Goal: Information Seeking & Learning: Learn about a topic

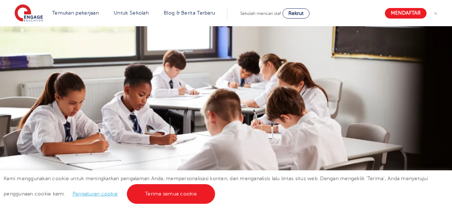
scroll to position [917, 0]
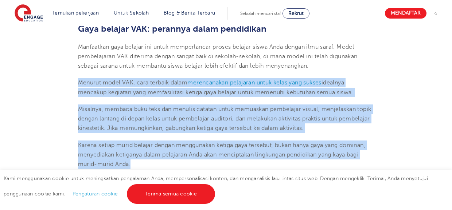
click at [181, 114] on p "Misalnya, membaca buku teks dan menulis catatan untuk memuaskan pembelajar visu…" at bounding box center [226, 119] width 297 height 29
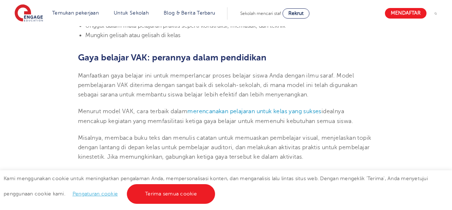
scroll to position [886, 0]
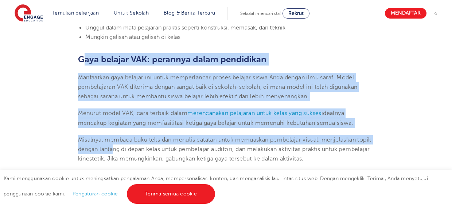
drag, startPoint x: 82, startPoint y: 48, endPoint x: 131, endPoint y: 141, distance: 105.1
click at [139, 110] on font "Menurut model VAK, cara terbaik dalam" at bounding box center [133, 113] width 110 height 7
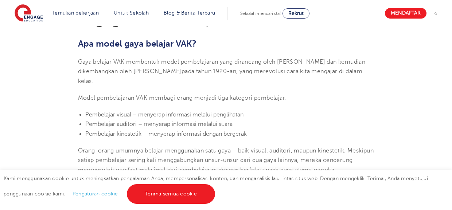
scroll to position [231, 0]
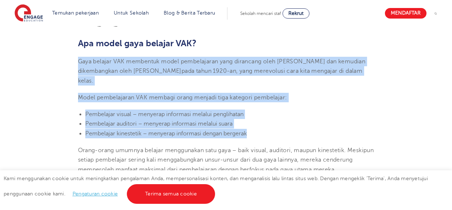
drag, startPoint x: 79, startPoint y: 62, endPoint x: 270, endPoint y: 124, distance: 201.0
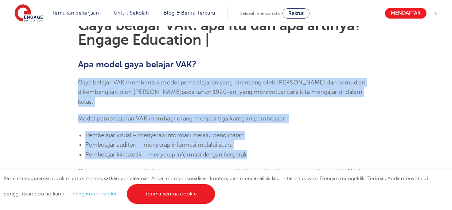
scroll to position [195, 0]
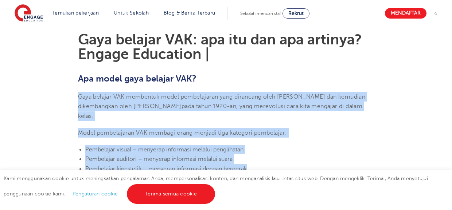
copy section "Gaya belajar VAK membentuk model pembelajaran yang dirancang oleh [PERSON_NAME]…"
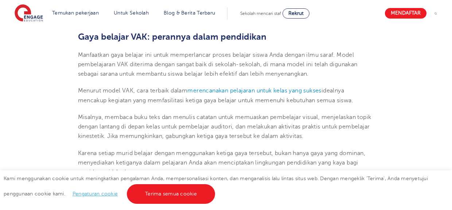
scroll to position [908, 0]
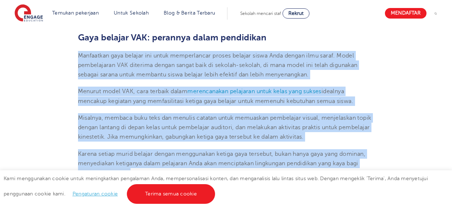
drag, startPoint x: 78, startPoint y: 46, endPoint x: 195, endPoint y: 167, distance: 167.7
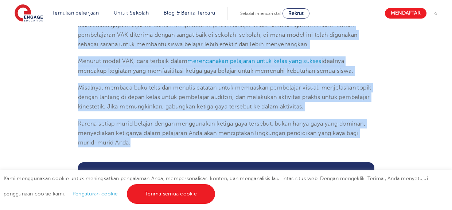
scroll to position [940, 0]
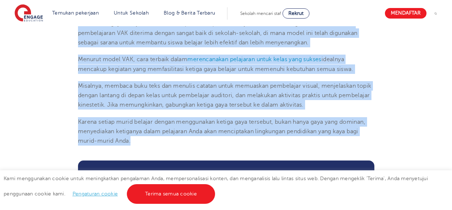
copy section "Manfaatkan gaya belajar ini untuk memperlancar proses belajar siswa Anda dengan…"
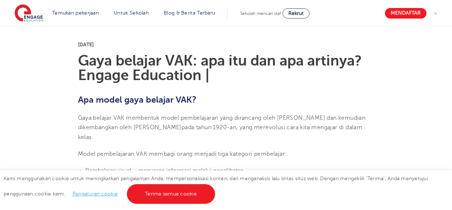
scroll to position [172, 0]
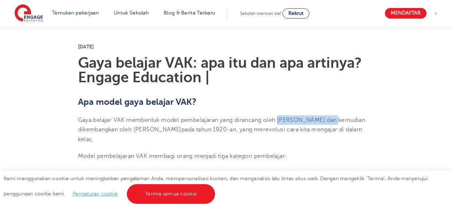
drag, startPoint x: 281, startPoint y: 121, endPoint x: 332, endPoint y: 118, distance: 51.1
click at [332, 118] on font "Gaya belajar VAK membentuk model pembelajaran yang dirancang oleh [PERSON_NAME]…" at bounding box center [222, 125] width 288 height 16
copy font "[PERSON_NAME]"
